Goal: Task Accomplishment & Management: Manage account settings

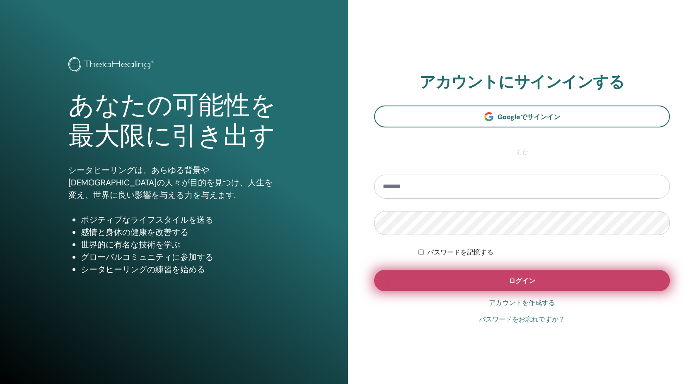
type input "**********"
click at [422, 283] on button "ログイン" at bounding box center [522, 281] width 296 height 22
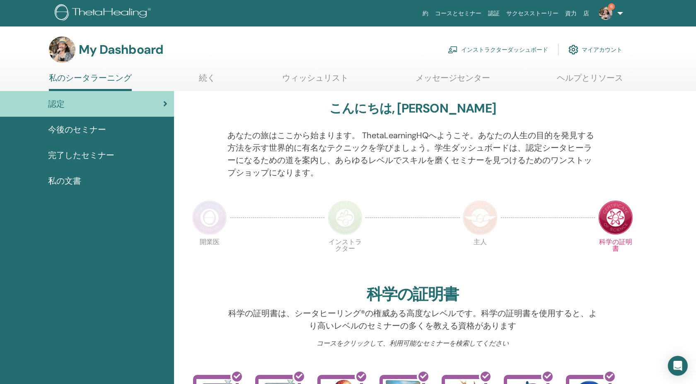
click at [613, 14] on span "6" at bounding box center [605, 13] width 20 height 7
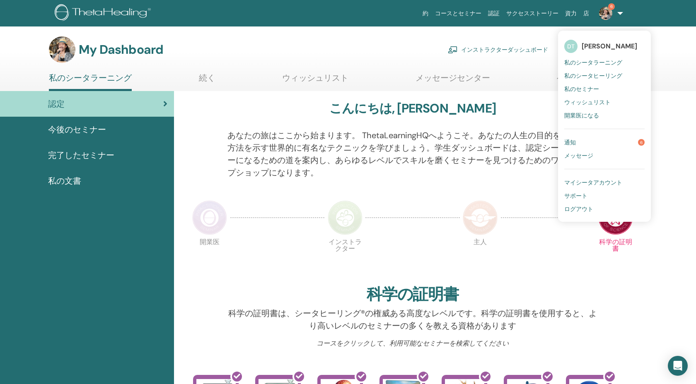
click at [586, 137] on link "通知 6" at bounding box center [604, 142] width 80 height 13
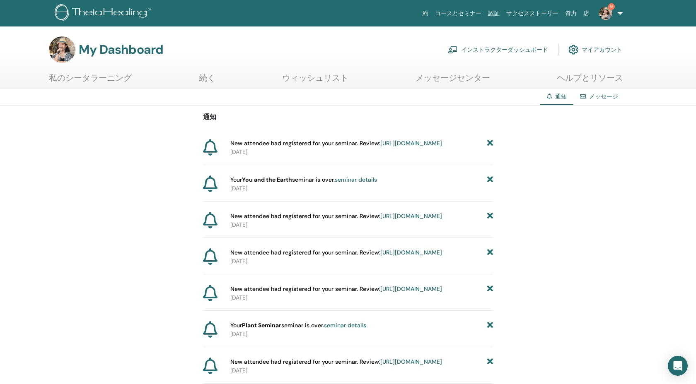
click at [605, 18] on img at bounding box center [605, 13] width 13 height 13
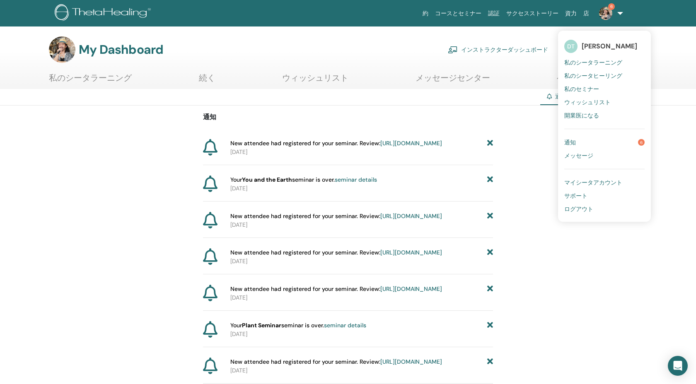
click at [583, 63] on span "私のシータラーニング" at bounding box center [593, 62] width 58 height 7
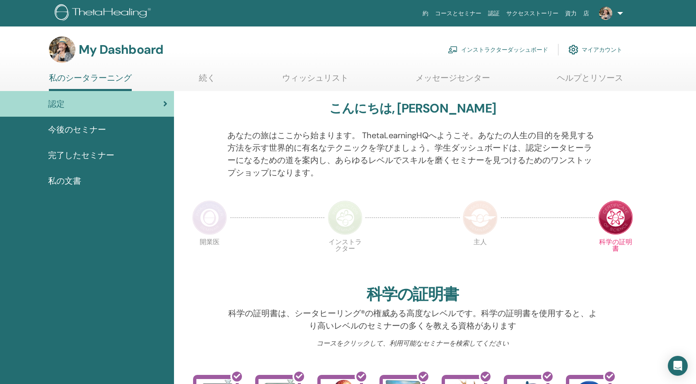
click at [518, 54] on link "インストラクターダッシュボード" at bounding box center [498, 50] width 100 height 18
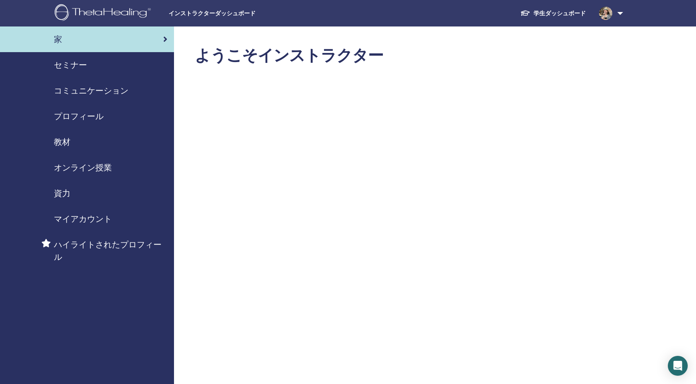
click at [89, 147] on div "教材" at bounding box center [87, 142] width 161 height 12
click at [60, 142] on span "教材" at bounding box center [62, 142] width 17 height 12
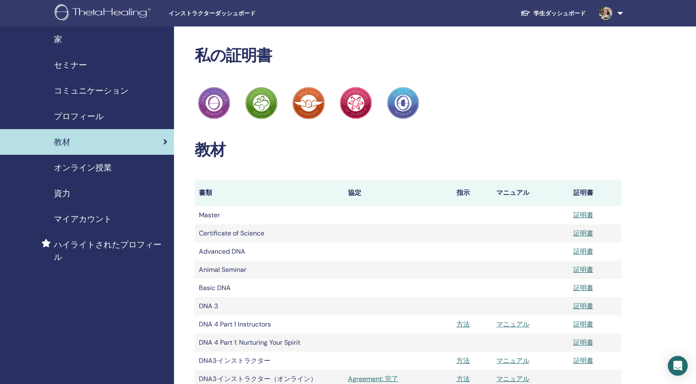
click at [82, 68] on span "セミナー" at bounding box center [70, 65] width 33 height 12
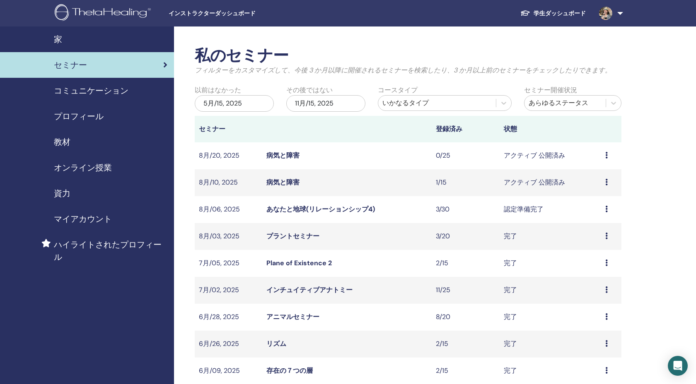
click at [287, 182] on link "病気と障害" at bounding box center [282, 182] width 33 height 9
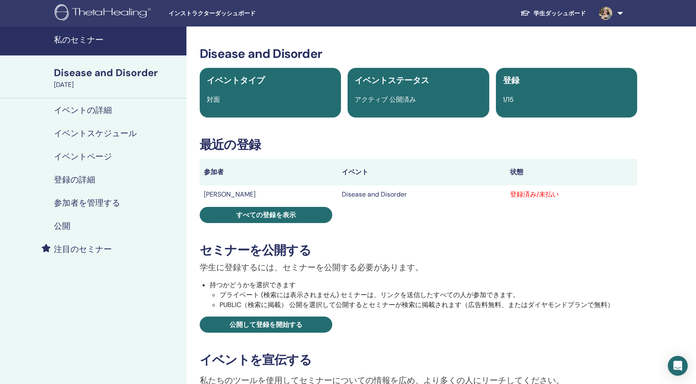
click at [93, 198] on h4 "参加者を管理する" at bounding box center [87, 203] width 66 height 10
